Goal: Task Accomplishment & Management: Complete application form

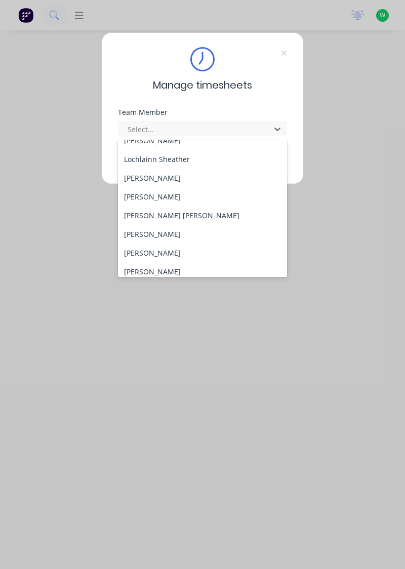
scroll to position [317, 0]
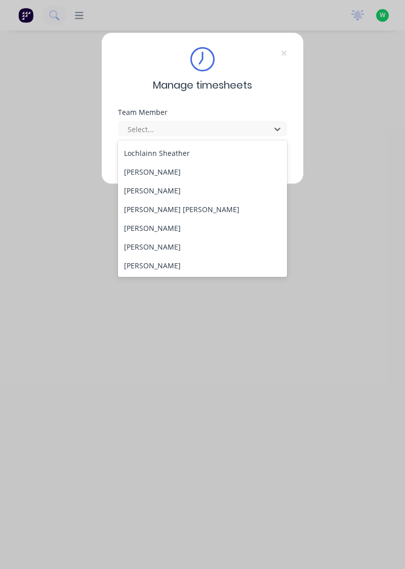
click at [176, 171] on div "[PERSON_NAME]" at bounding box center [203, 172] width 170 height 19
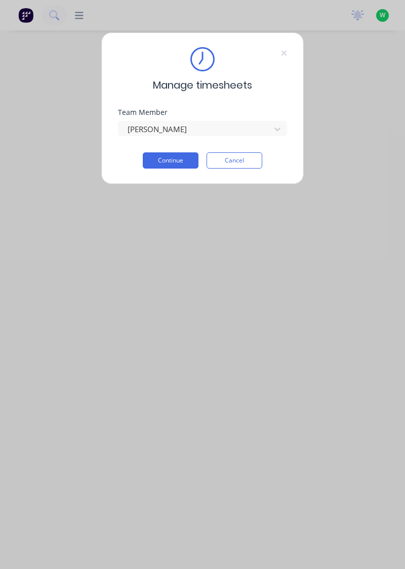
click at [181, 159] on button "Continue" at bounding box center [171, 160] width 56 height 16
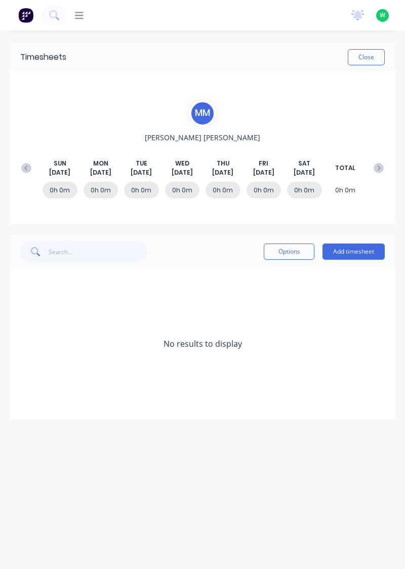
click at [372, 252] on button "Add timesheet" at bounding box center [354, 252] width 62 height 16
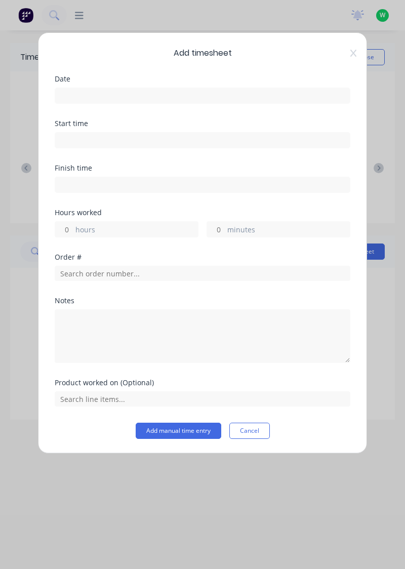
click at [98, 92] on input at bounding box center [202, 95] width 295 height 15
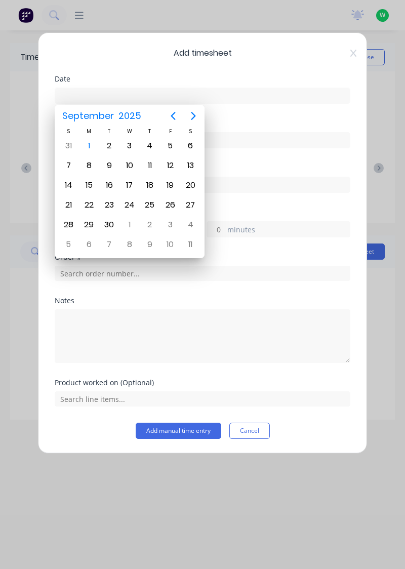
click at [95, 147] on div "1" at bounding box center [89, 145] width 15 height 15
type input "[DATE]"
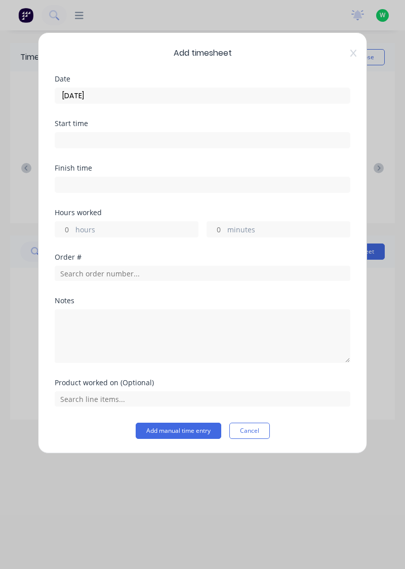
click at [89, 226] on label "hours" at bounding box center [136, 230] width 123 height 13
click at [73, 226] on input "hours" at bounding box center [64, 229] width 18 height 15
type input "10"
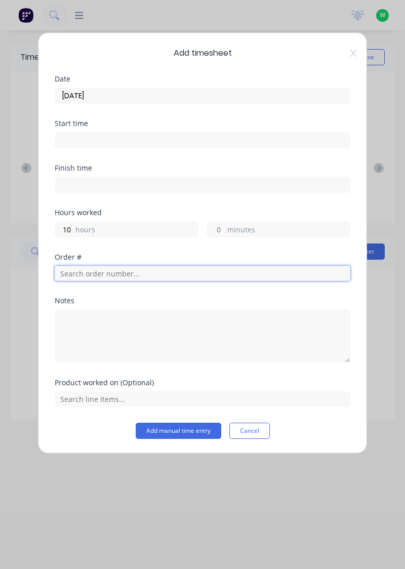
click at [76, 268] on input "text" at bounding box center [203, 273] width 296 height 15
type input "18778"
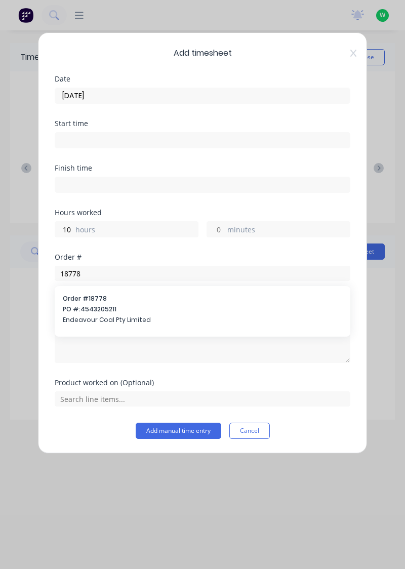
click at [89, 305] on span "PO #: 4543205211" at bounding box center [203, 309] width 280 height 9
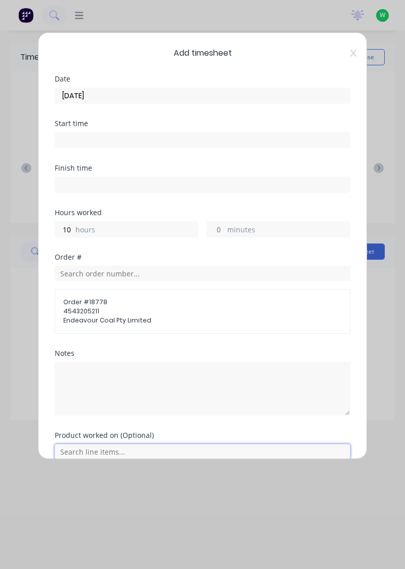
click at [113, 450] on input "text" at bounding box center [203, 451] width 296 height 15
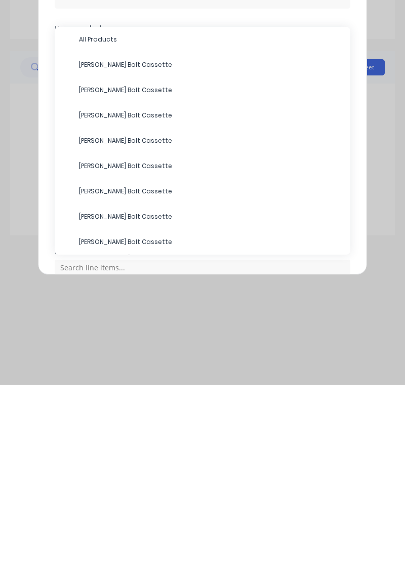
click at [131, 402] on span "[PERSON_NAME] Bolt Cassette" at bounding box center [210, 401] width 263 height 9
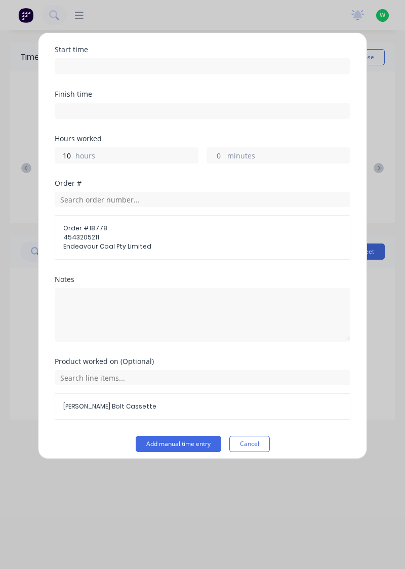
scroll to position [73, 0]
click at [194, 446] on button "Add manual time entry" at bounding box center [179, 445] width 86 height 16
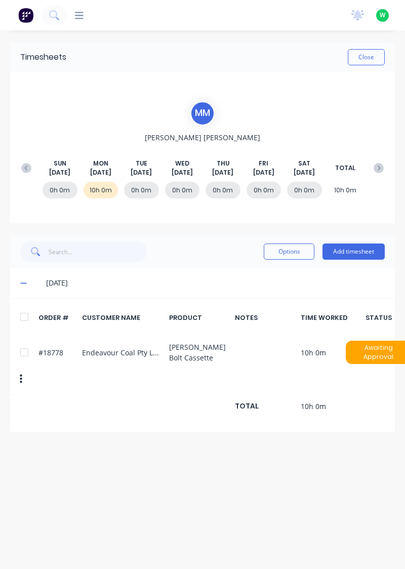
click at [372, 57] on button "Close" at bounding box center [366, 57] width 37 height 16
